Goal: Find specific page/section: Find specific page/section

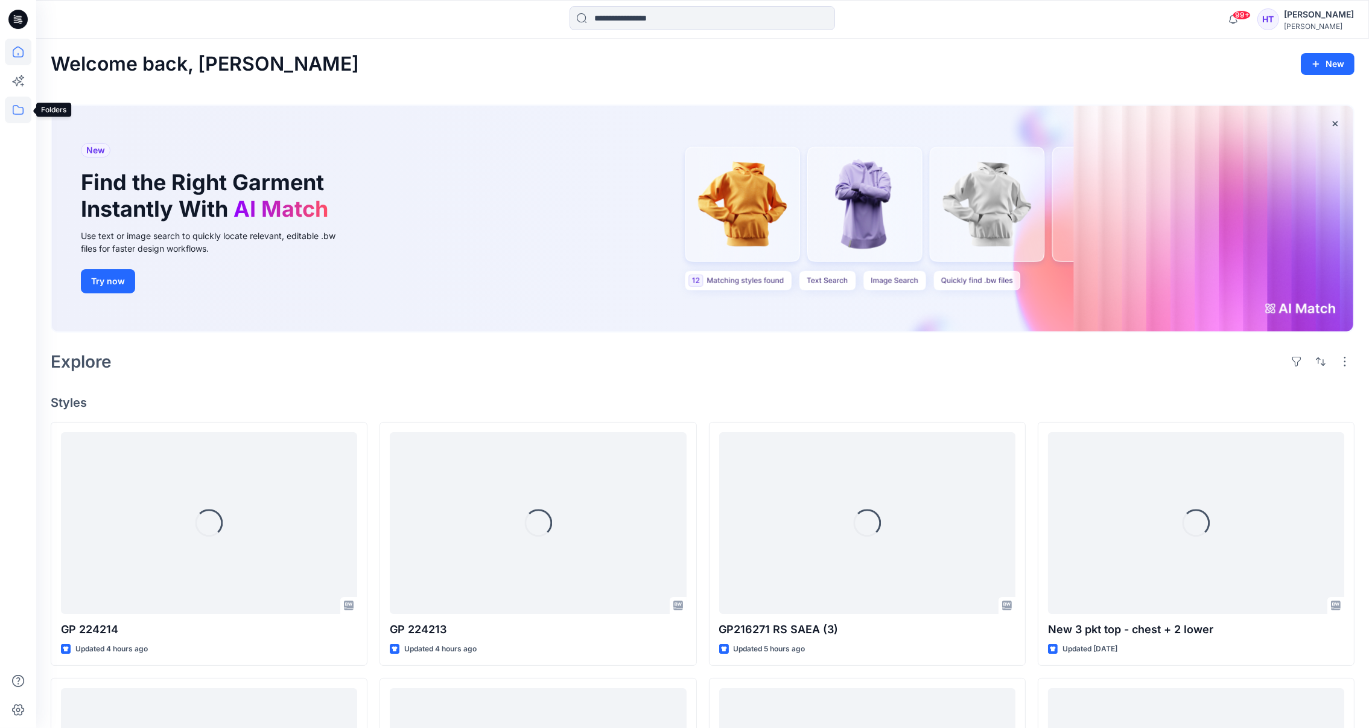
click at [16, 107] on icon at bounding box center [18, 110] width 27 height 27
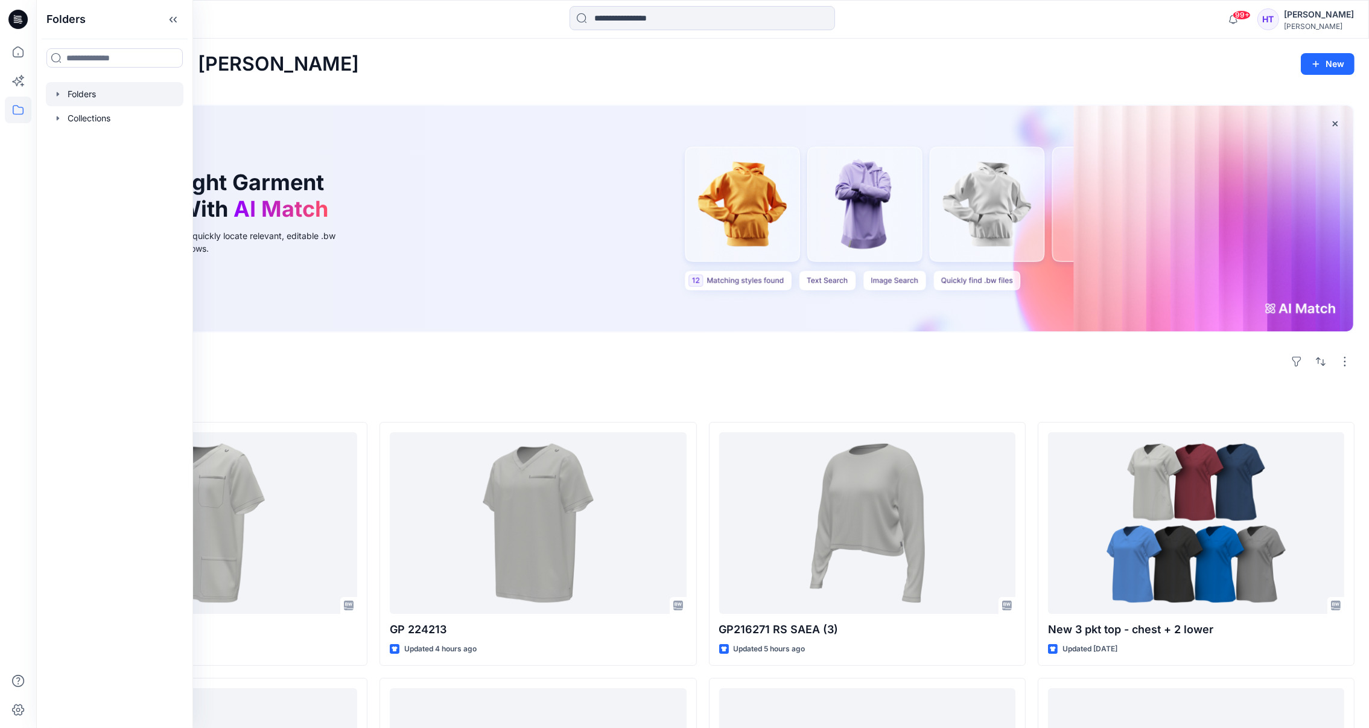
click at [56, 93] on icon "button" at bounding box center [58, 94] width 10 height 10
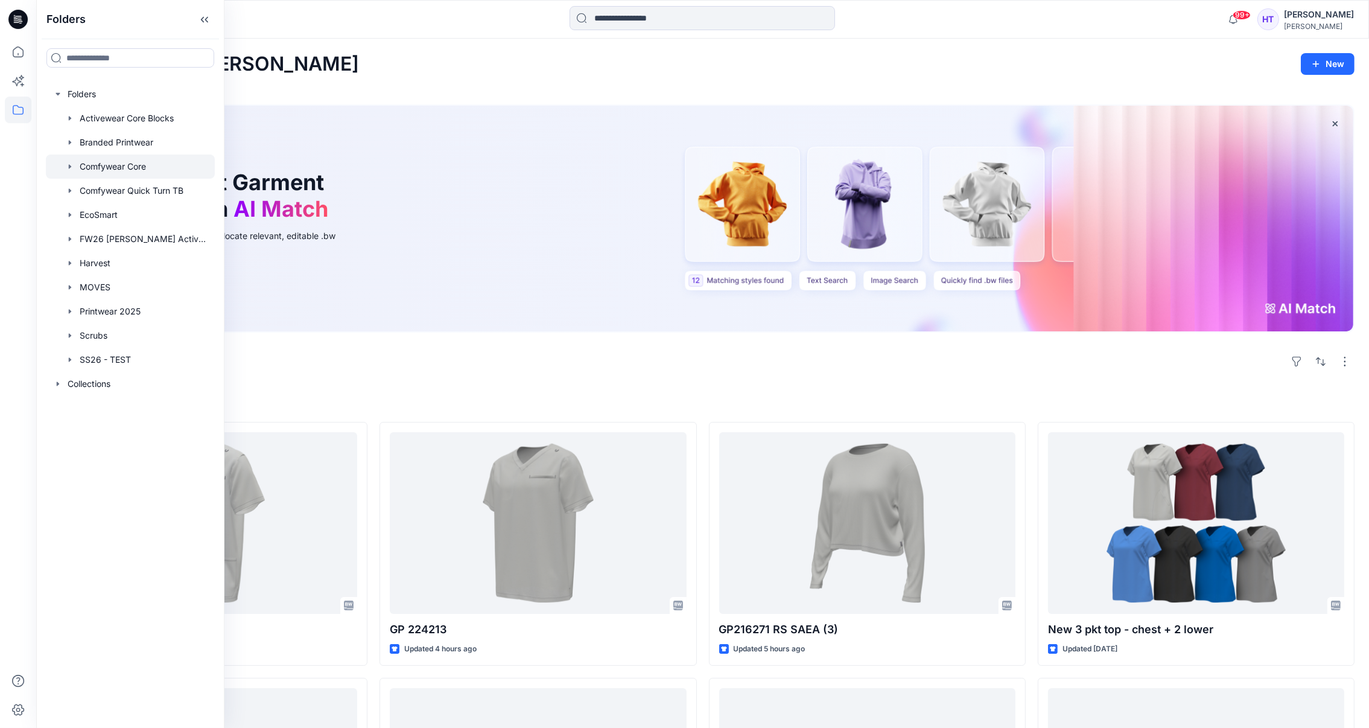
click at [107, 162] on div at bounding box center [130, 166] width 169 height 24
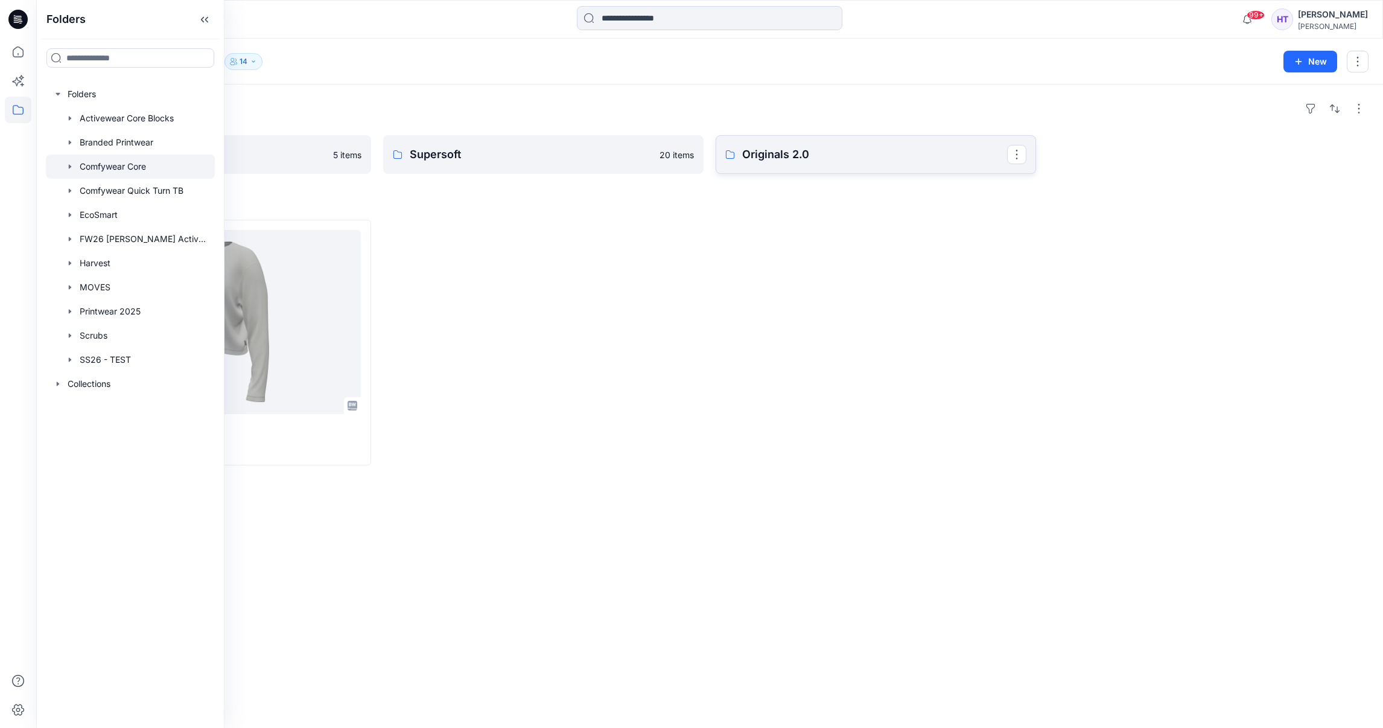
click at [870, 162] on p "Originals 2.0" at bounding box center [874, 154] width 265 height 17
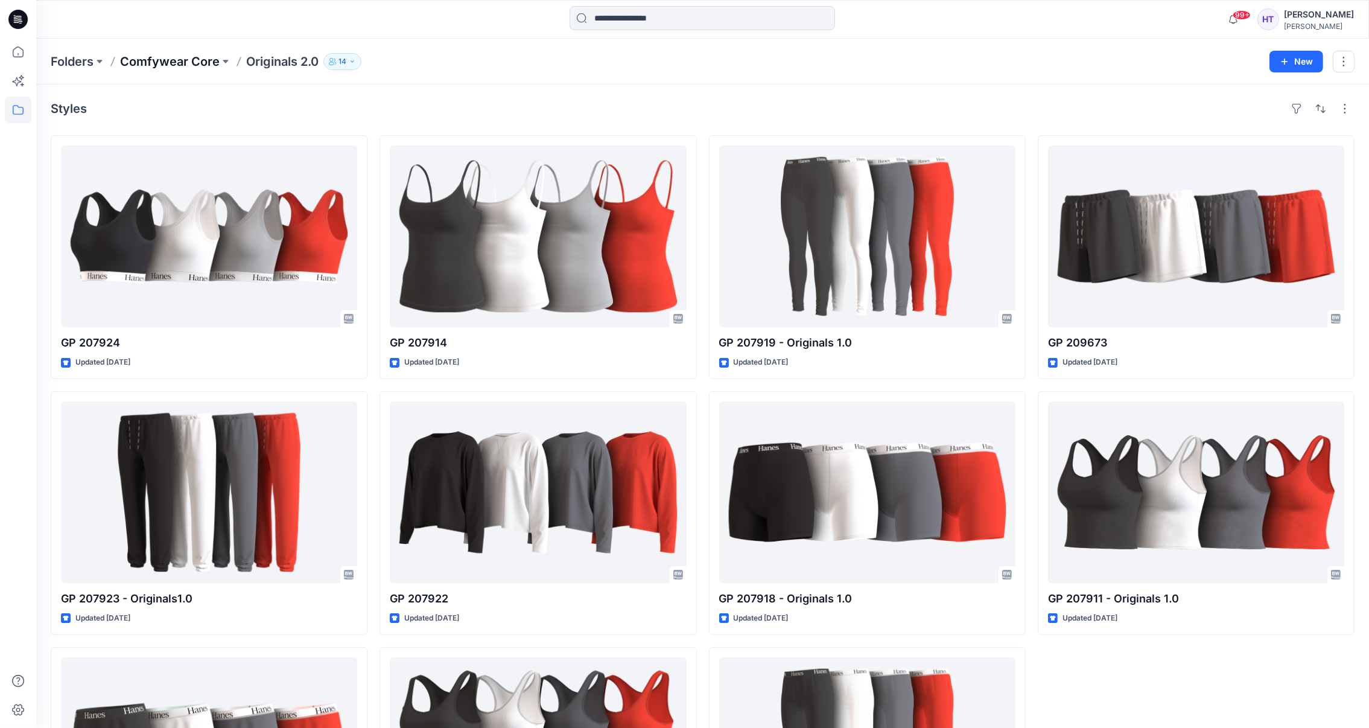
click at [179, 56] on p "Comfywear Core" at bounding box center [170, 61] width 100 height 17
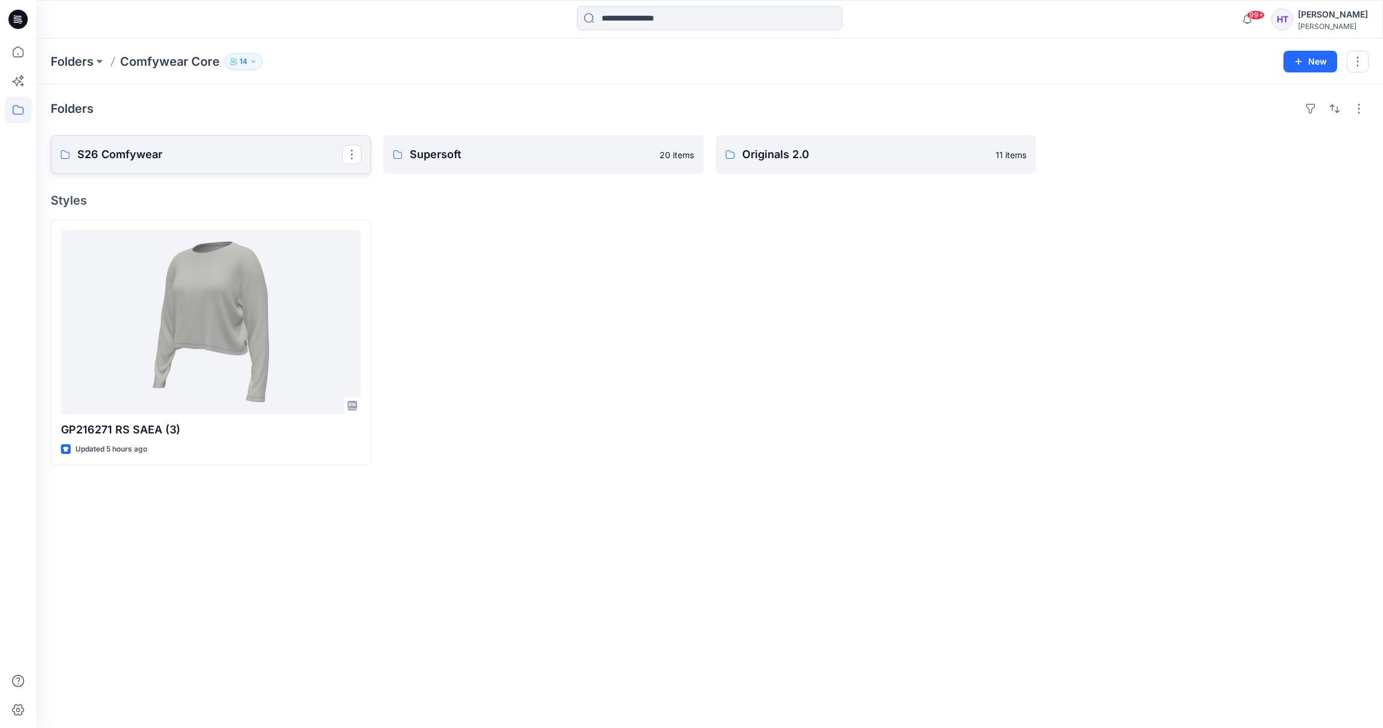
click at [179, 160] on p "S26 Comfywear" at bounding box center [209, 154] width 265 height 17
